Goal: Ask a question: Seek information or help from site administrators or community

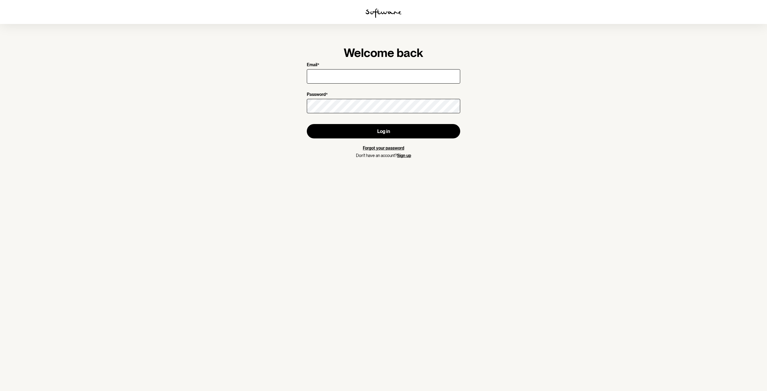
click at [371, 73] on input "Email *" at bounding box center [383, 76] width 153 height 14
type input "[EMAIL_ADDRESS][DOMAIN_NAME]"
click at [365, 128] on button "Log in" at bounding box center [383, 131] width 153 height 14
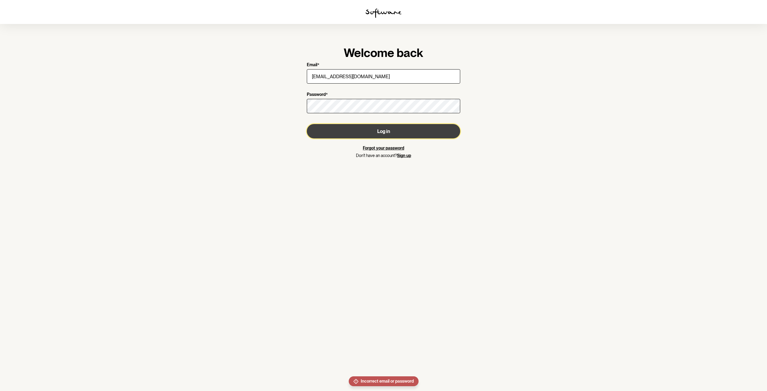
click at [394, 132] on button "Log in" at bounding box center [383, 131] width 153 height 14
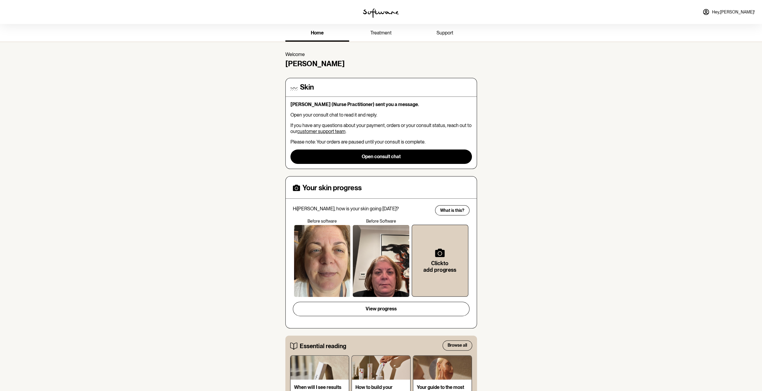
click at [381, 29] on link "treatment" at bounding box center [381, 33] width 64 height 16
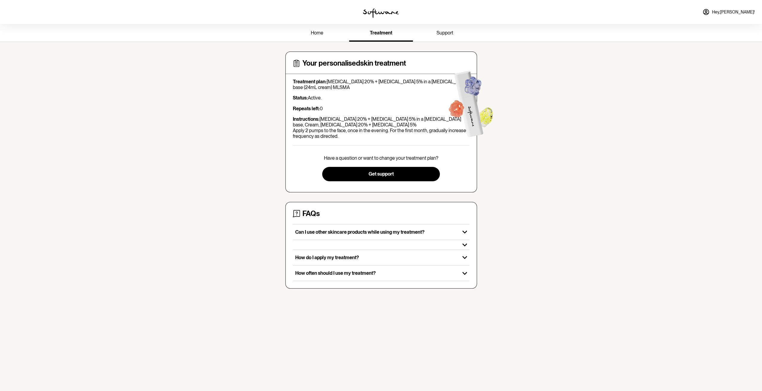
drag, startPoint x: 423, startPoint y: 88, endPoint x: 396, endPoint y: 87, distance: 27.9
click at [396, 87] on p "Treatment plan: [MEDICAL_DATA] 20% + [MEDICAL_DATA] 5% in a [MEDICAL_DATA] base…" at bounding box center [381, 84] width 177 height 11
drag, startPoint x: 391, startPoint y: 82, endPoint x: 365, endPoint y: 89, distance: 26.7
click at [363, 90] on p "Treatment plan: [MEDICAL_DATA] 20% + [MEDICAL_DATA] 5% in a [MEDICAL_DATA] base…" at bounding box center [381, 84] width 177 height 11
click at [399, 118] on p "Instructions: [MEDICAL_DATA] 20% + [MEDICAL_DATA] 5% in a [MEDICAL_DATA] base, …" at bounding box center [381, 127] width 177 height 23
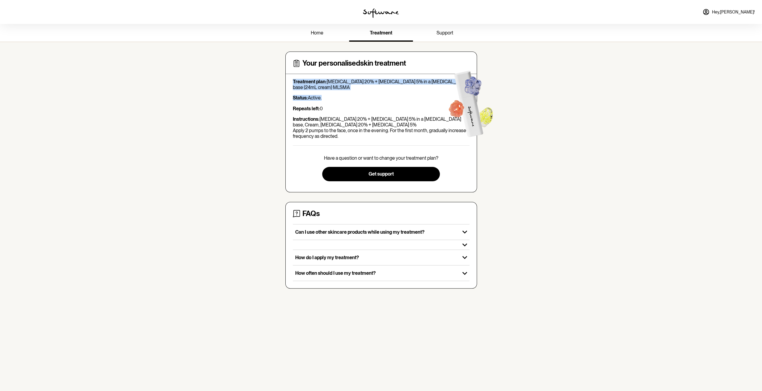
drag, startPoint x: 418, startPoint y: 57, endPoint x: 410, endPoint y: 94, distance: 38.0
click at [410, 94] on div "Your personalised skin treatment Treatment plan: [MEDICAL_DATA] 20% + [MEDICAL_…" at bounding box center [381, 122] width 192 height 141
copy div "Treatment plan: [MEDICAL_DATA] 20% + [MEDICAL_DATA] 5% in a [MEDICAL_DATA] base…"
click at [403, 170] on button "Get support" at bounding box center [381, 174] width 118 height 14
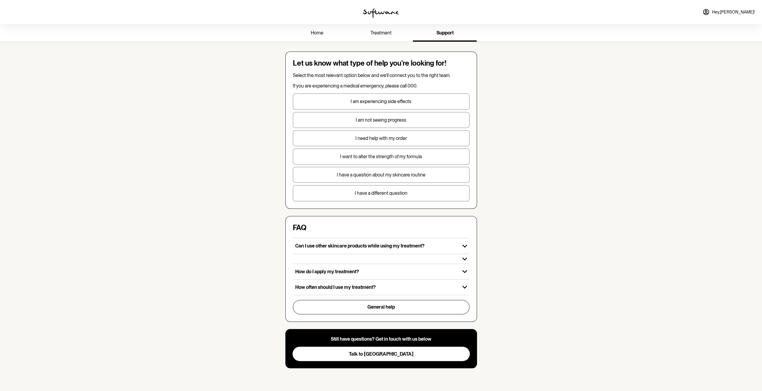
click at [318, 31] on span "home" at bounding box center [317, 33] width 13 height 6
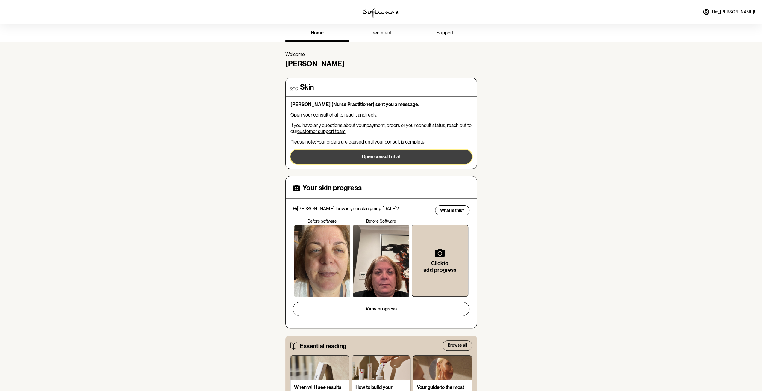
click at [382, 157] on button "Open consult chat" at bounding box center [380, 156] width 181 height 14
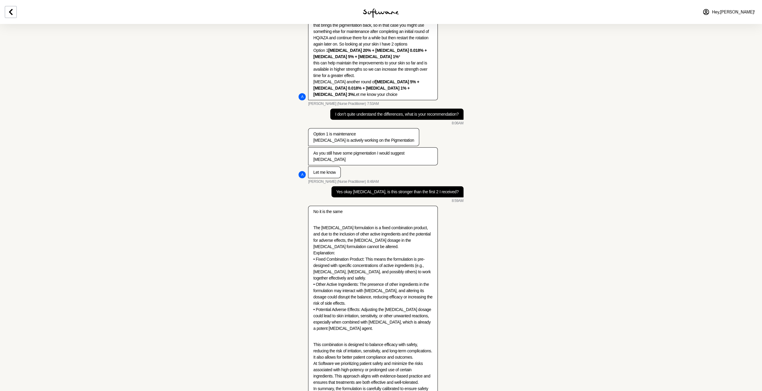
scroll to position [1341, 0]
